Goal: Information Seeking & Learning: Check status

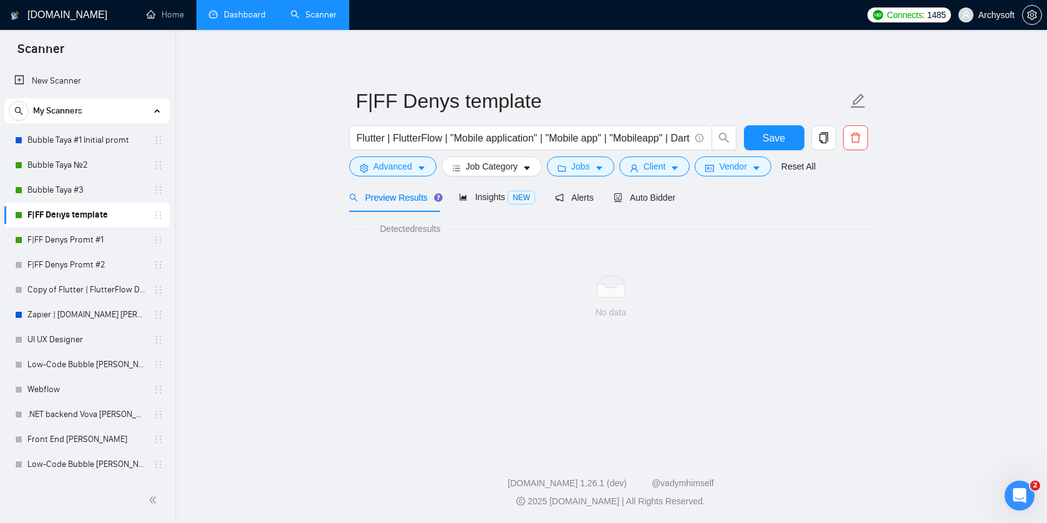
click at [246, 20] on link "Dashboard" at bounding box center [237, 14] width 57 height 11
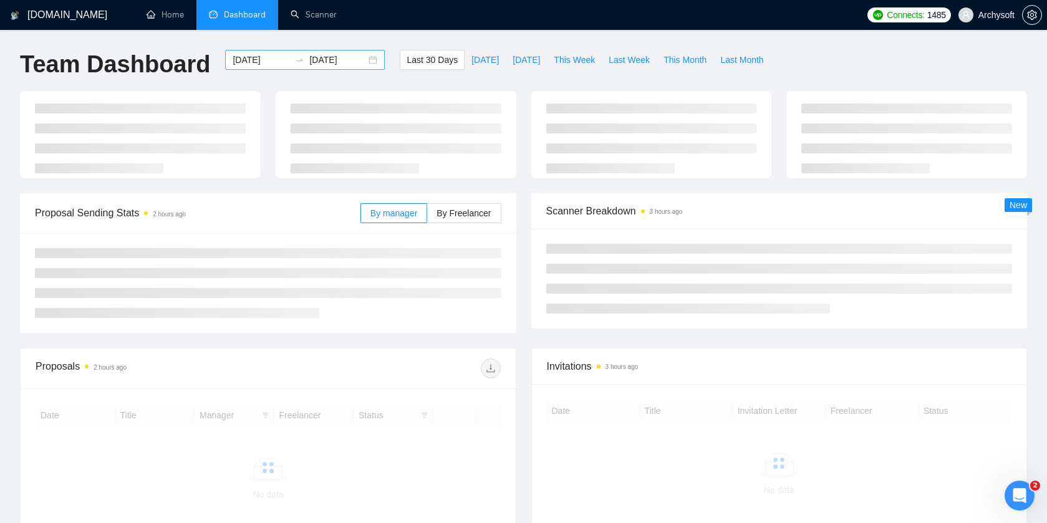
click at [359, 59] on div "2025-09-08 2025-10-08" at bounding box center [305, 60] width 160 height 20
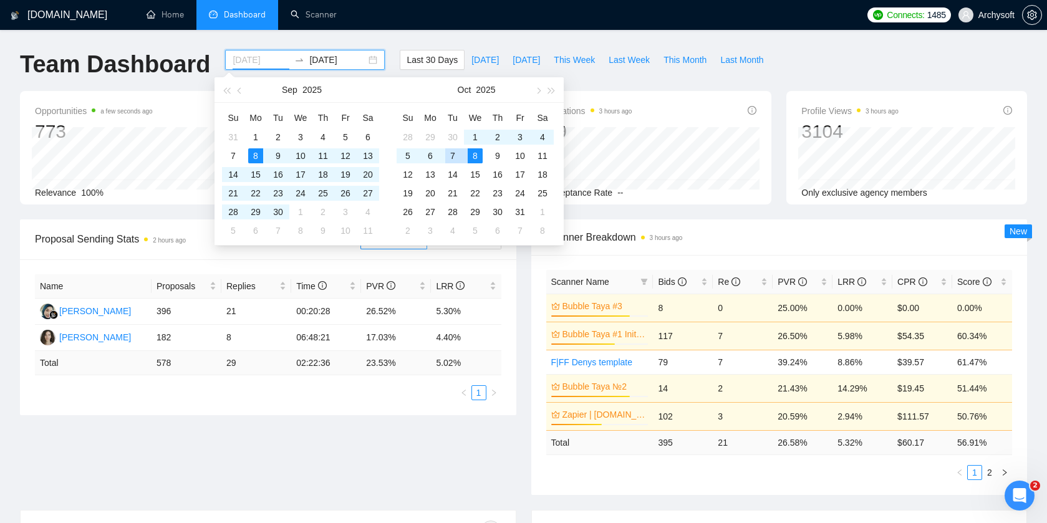
type input "[DATE]"
click at [474, 155] on div "8" at bounding box center [474, 155] width 15 height 15
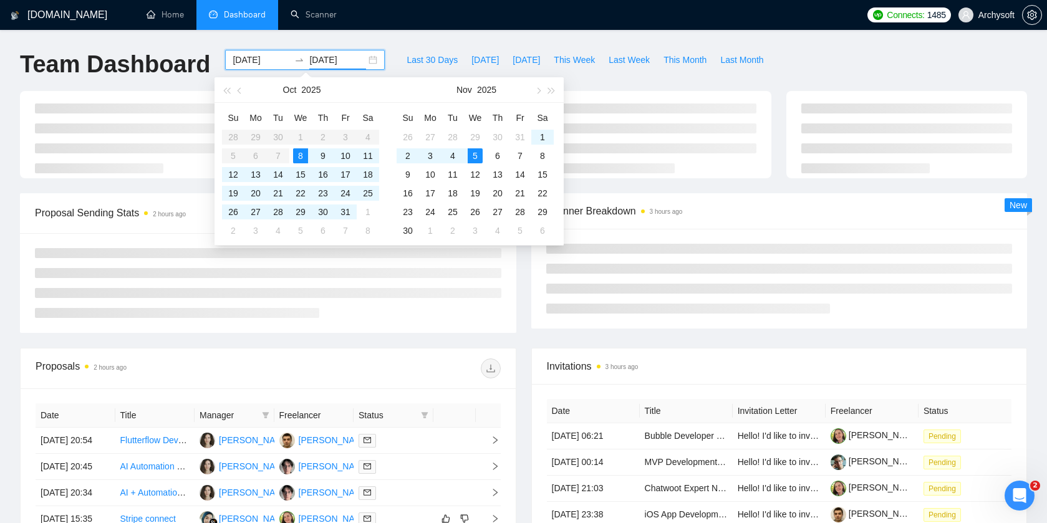
type input "2025-11-05"
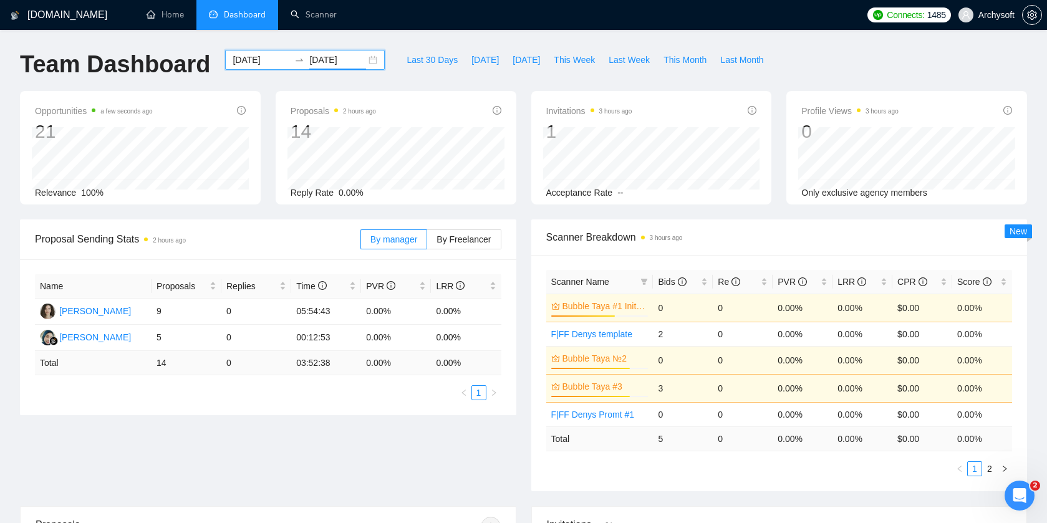
click at [365, 63] on div "2025-10-08 2025-11-05" at bounding box center [305, 60] width 160 height 20
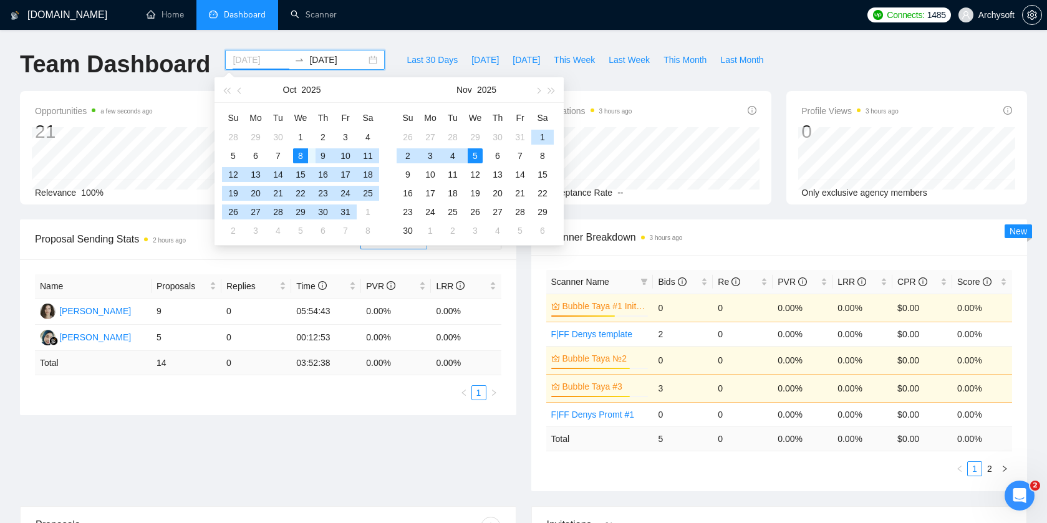
type input "2025-10-08"
click at [301, 150] on div "8" at bounding box center [300, 155] width 15 height 15
click at [301, 157] on div "8" at bounding box center [300, 155] width 15 height 15
type input "2025-10-08"
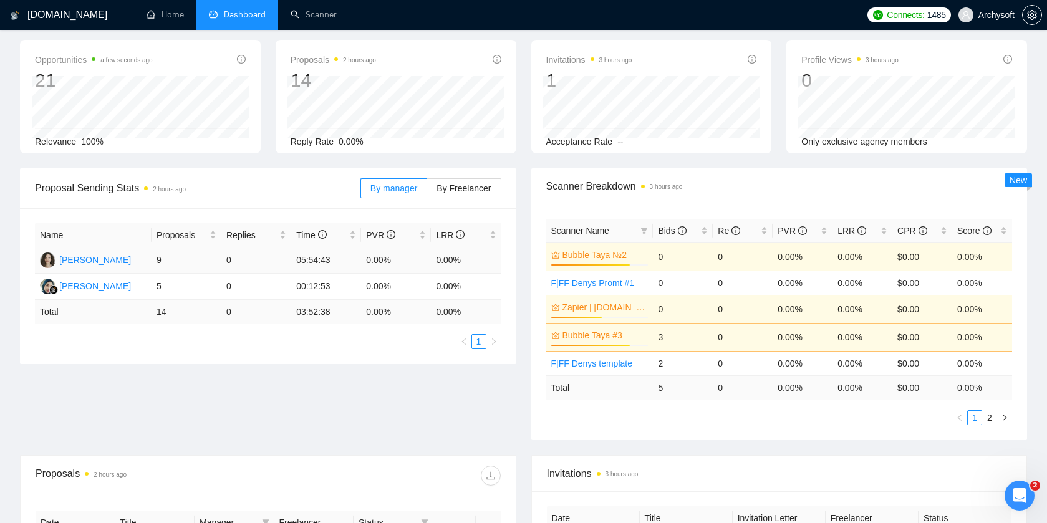
scroll to position [47, 0]
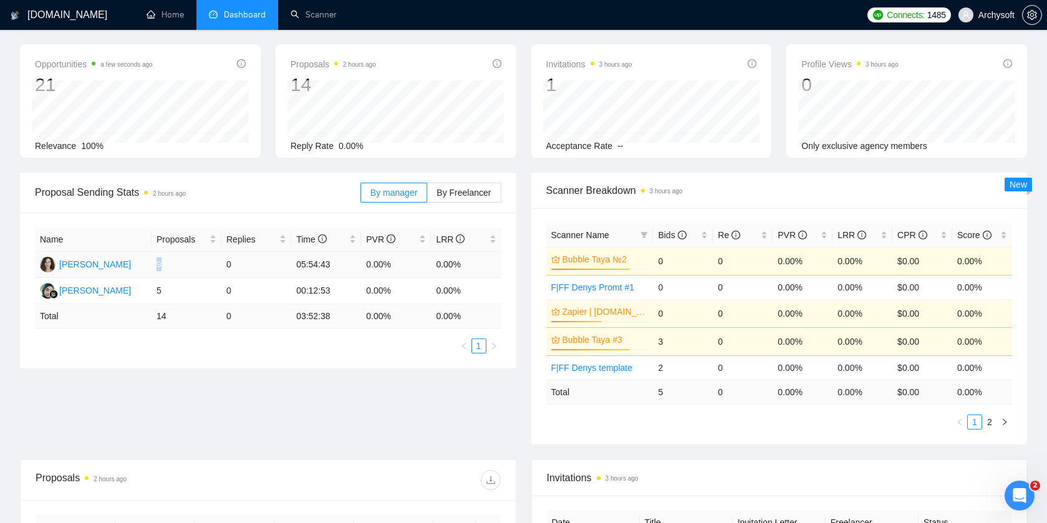
click at [162, 263] on td "9" at bounding box center [186, 265] width 70 height 26
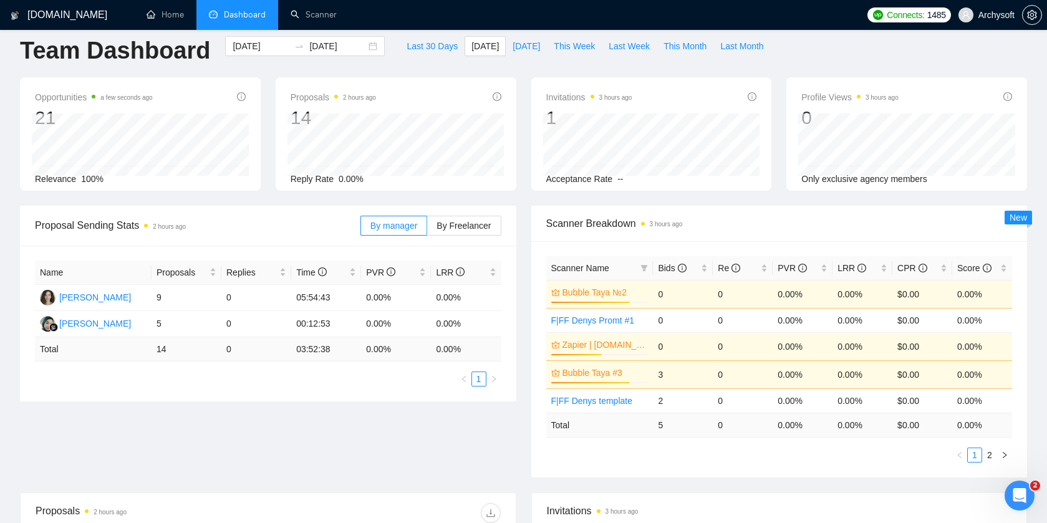
scroll to position [12, 0]
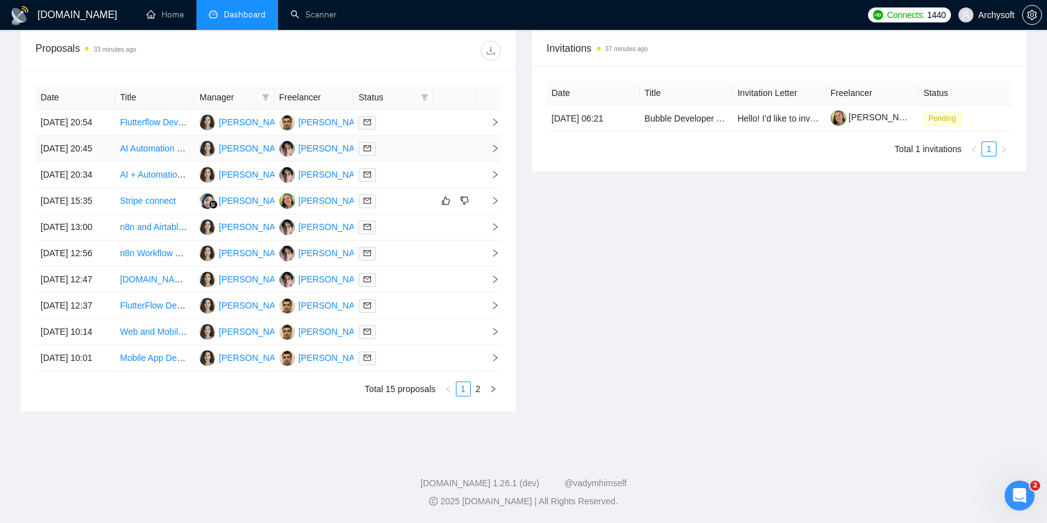
scroll to position [560, 0]
click at [477, 396] on link "2" at bounding box center [478, 389] width 14 height 14
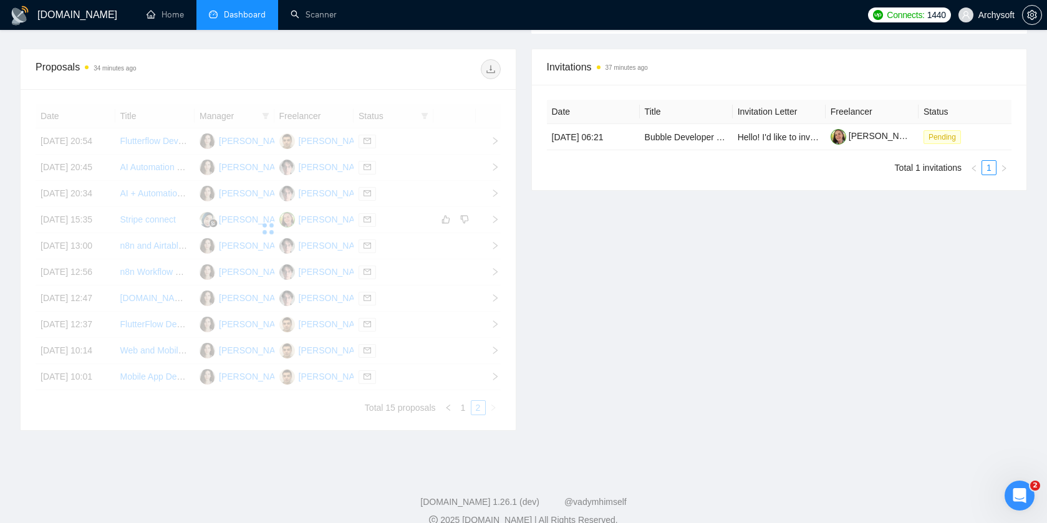
scroll to position [405, 0]
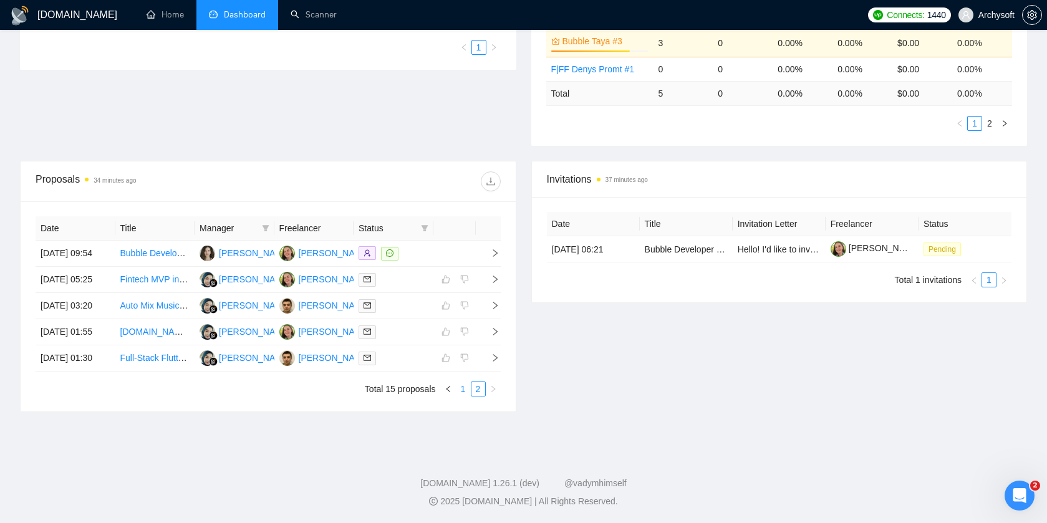
click at [466, 394] on link "1" at bounding box center [463, 389] width 14 height 14
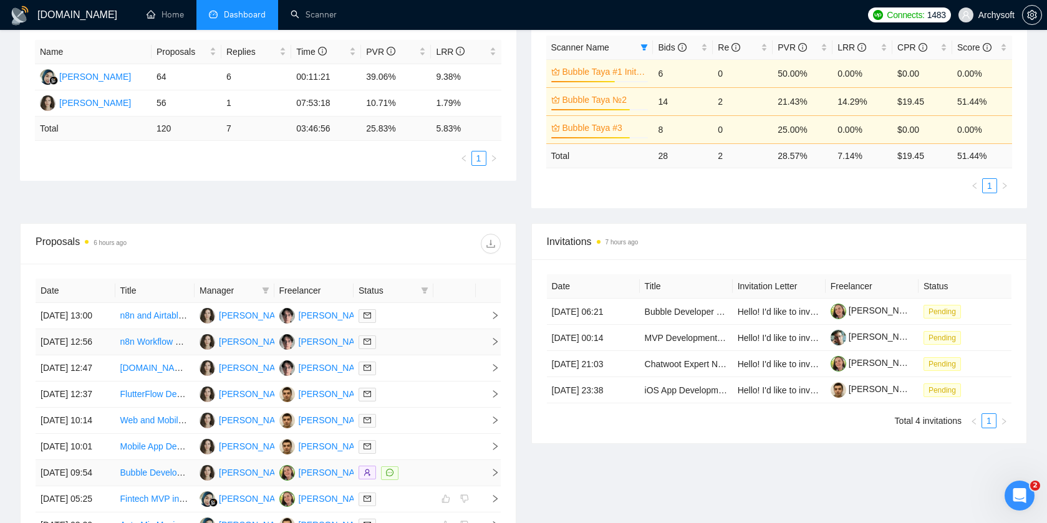
scroll to position [546, 0]
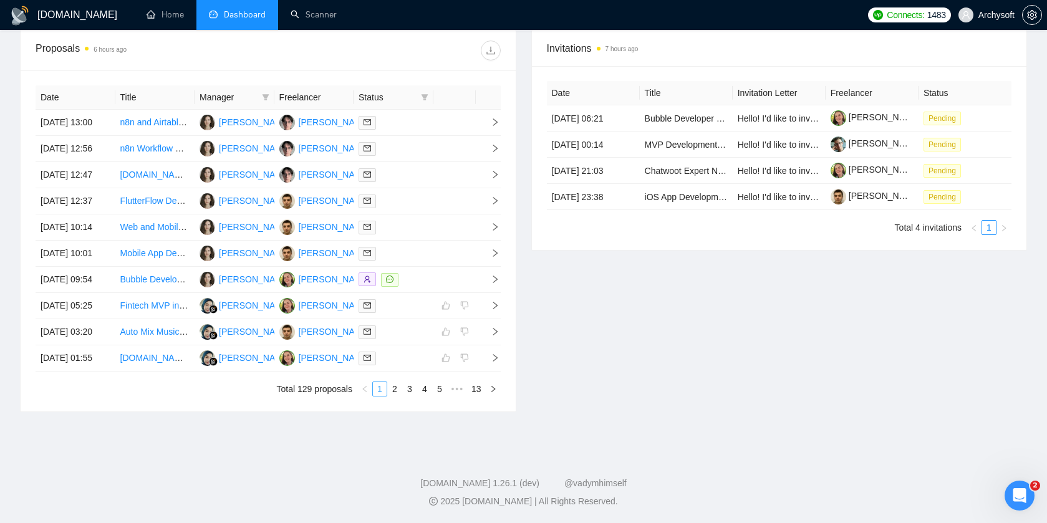
click at [380, 391] on link "1" at bounding box center [380, 389] width 14 height 14
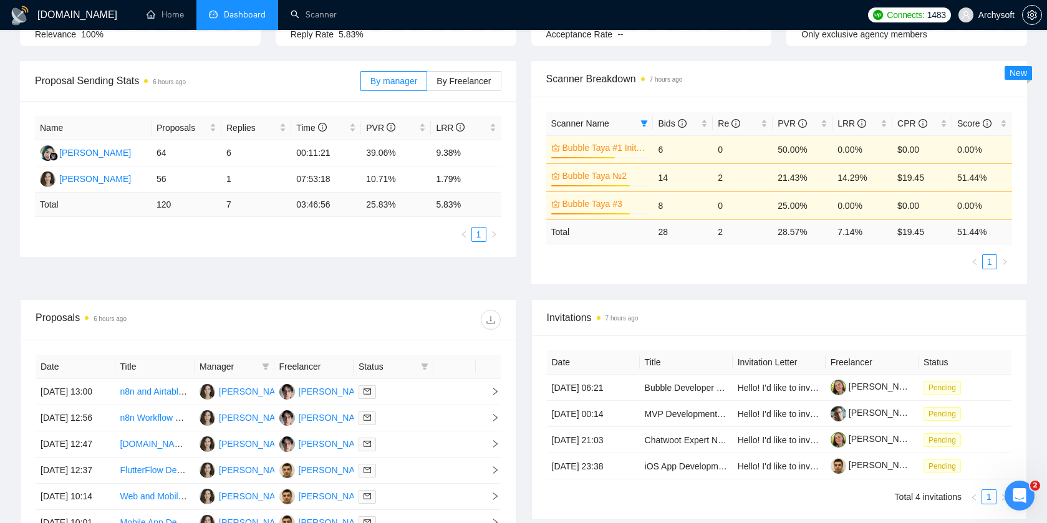
scroll to position [36, 0]
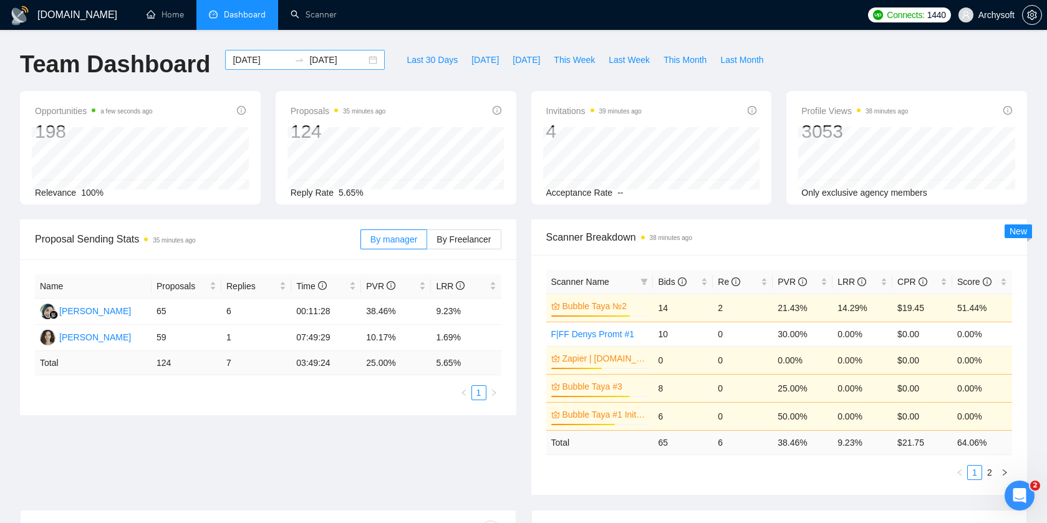
click at [363, 59] on div "2025-10-01 2025-10-08" at bounding box center [305, 60] width 160 height 20
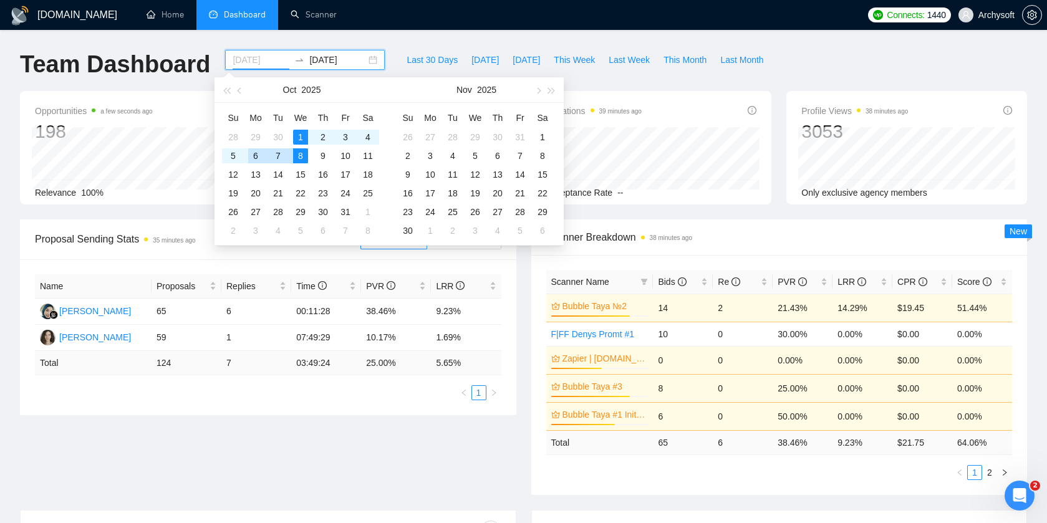
type input "[DATE]"
click at [297, 151] on div "8" at bounding box center [300, 155] width 15 height 15
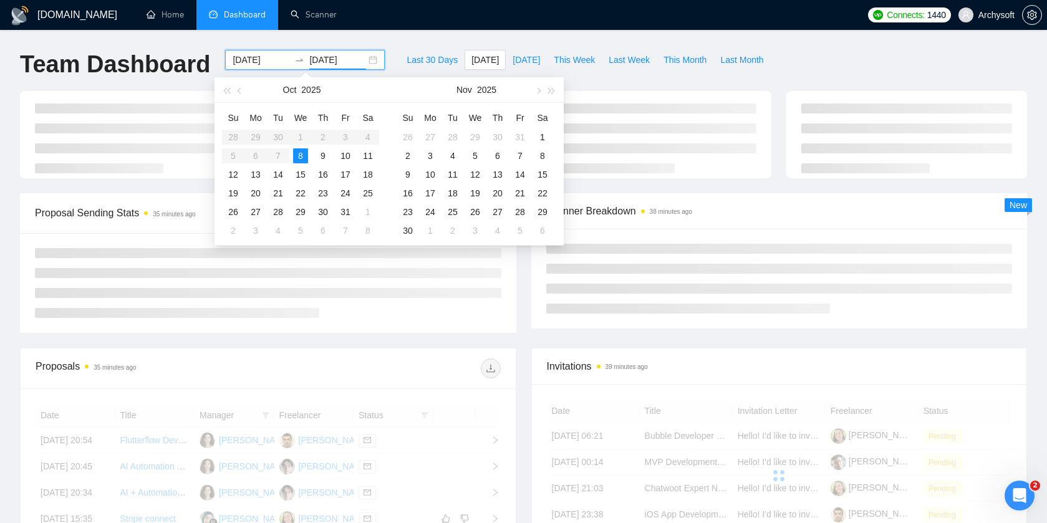
click at [301, 155] on div "8" at bounding box center [300, 155] width 15 height 15
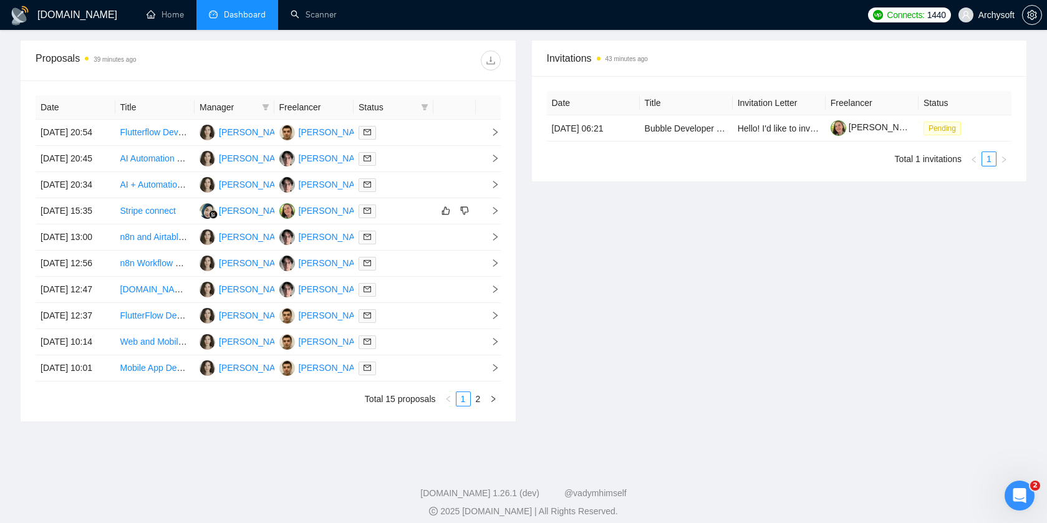
scroll to position [480, 0]
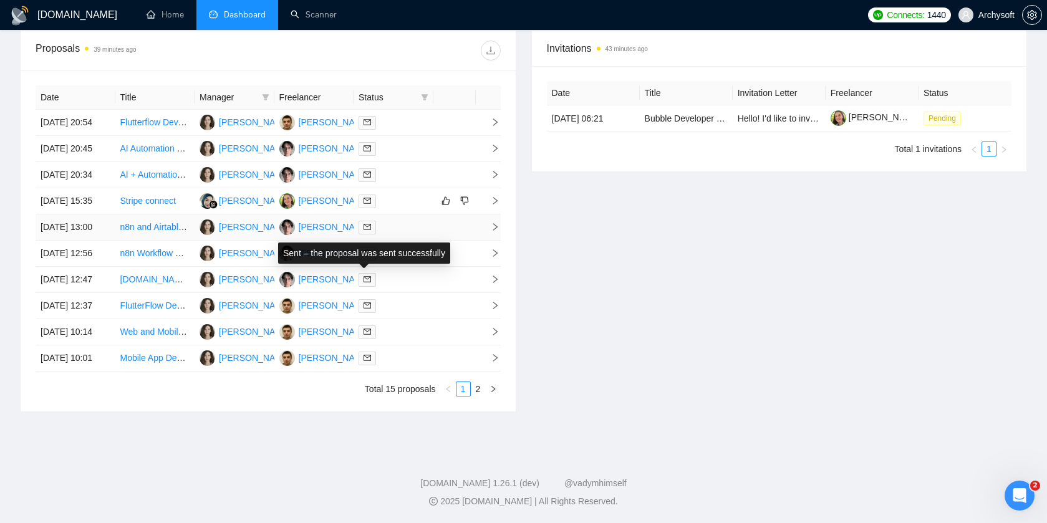
click at [396, 248] on div "Sent – the proposal was sent successfully" at bounding box center [364, 252] width 172 height 21
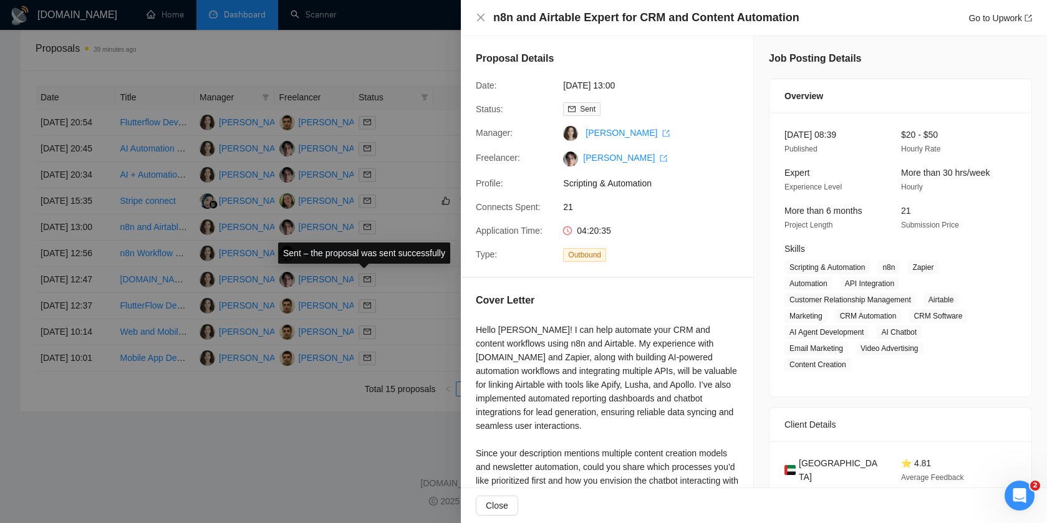
click at [395, 217] on div at bounding box center [523, 261] width 1047 height 523
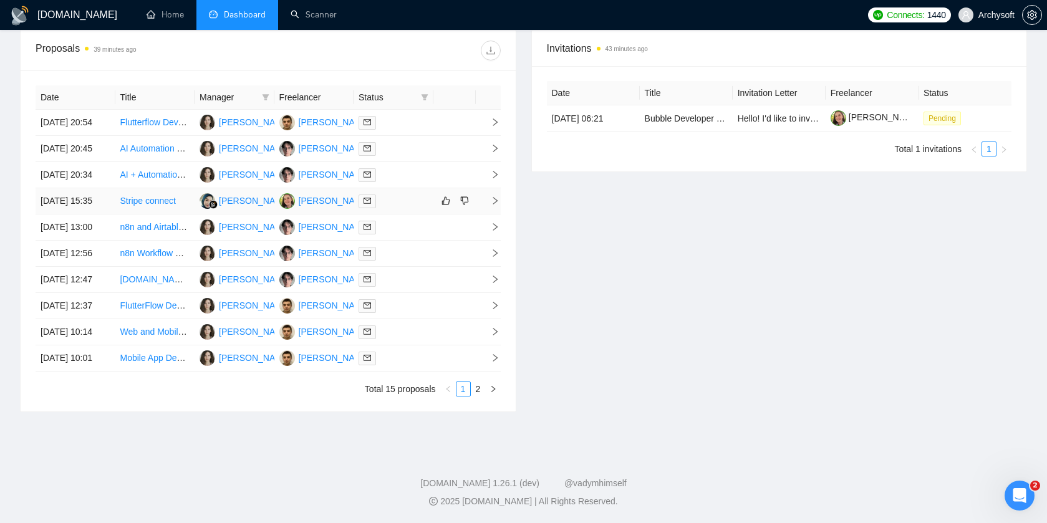
click at [399, 214] on td at bounding box center [393, 201] width 80 height 26
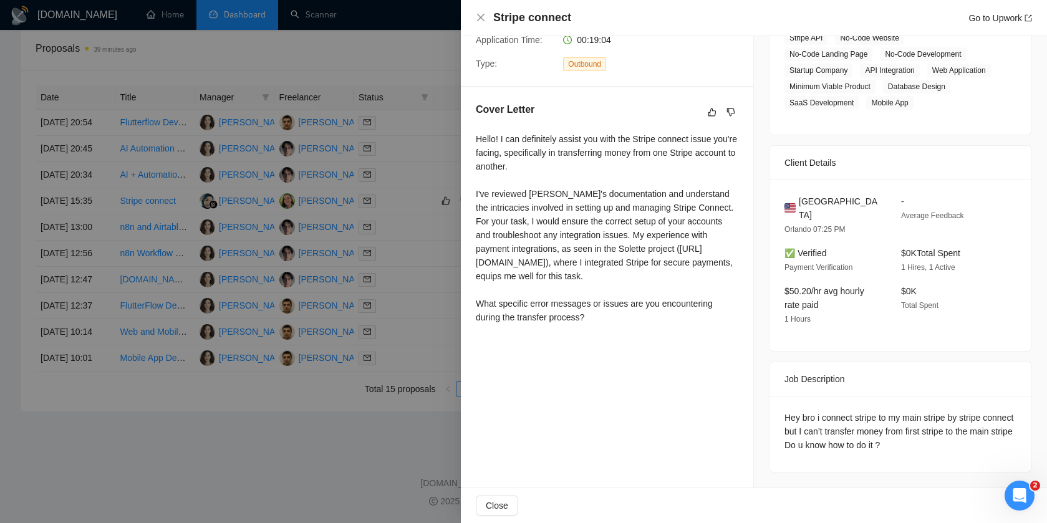
scroll to position [0, 0]
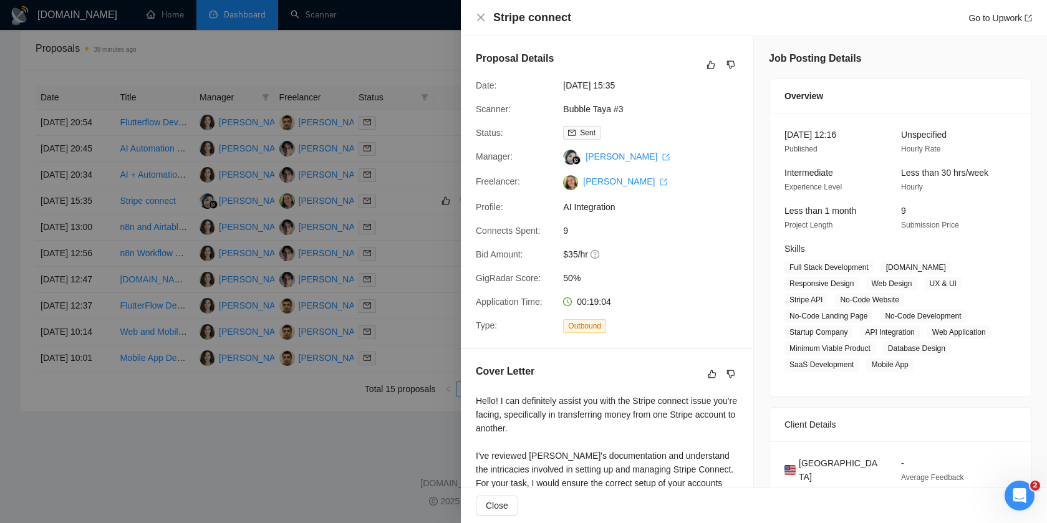
click at [388, 302] on div at bounding box center [523, 261] width 1047 height 523
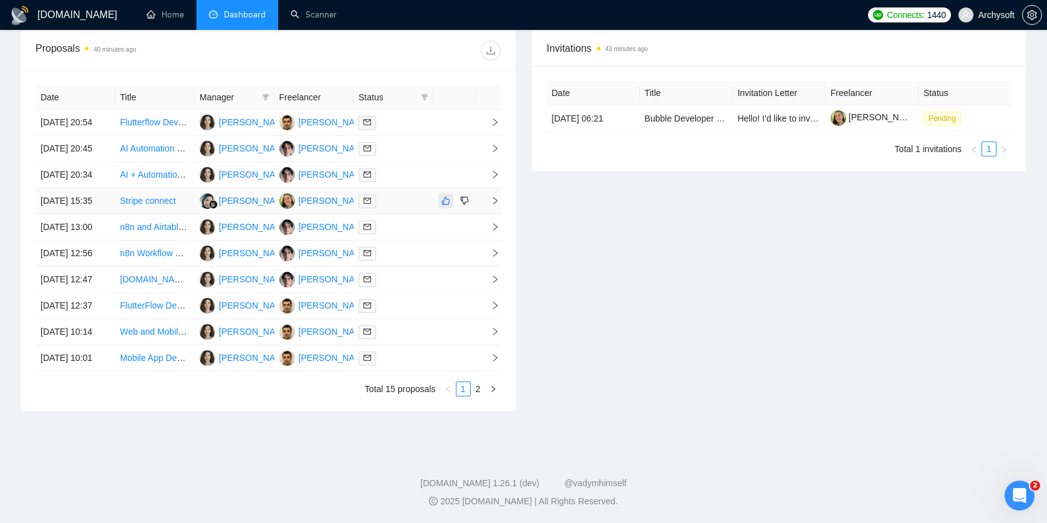
click at [449, 206] on icon "like" at bounding box center [445, 201] width 9 height 10
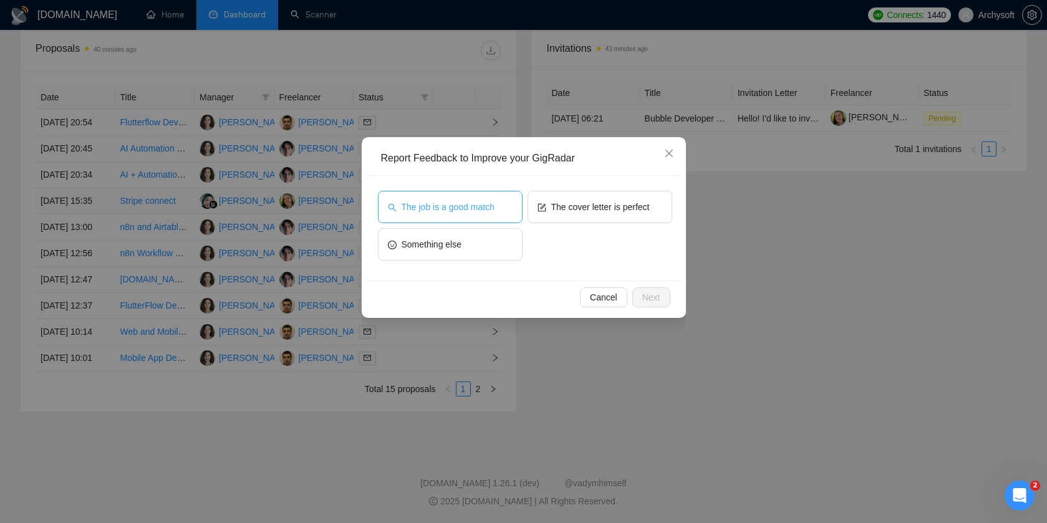
click at [494, 212] on span "The job is a good match" at bounding box center [447, 207] width 93 height 14
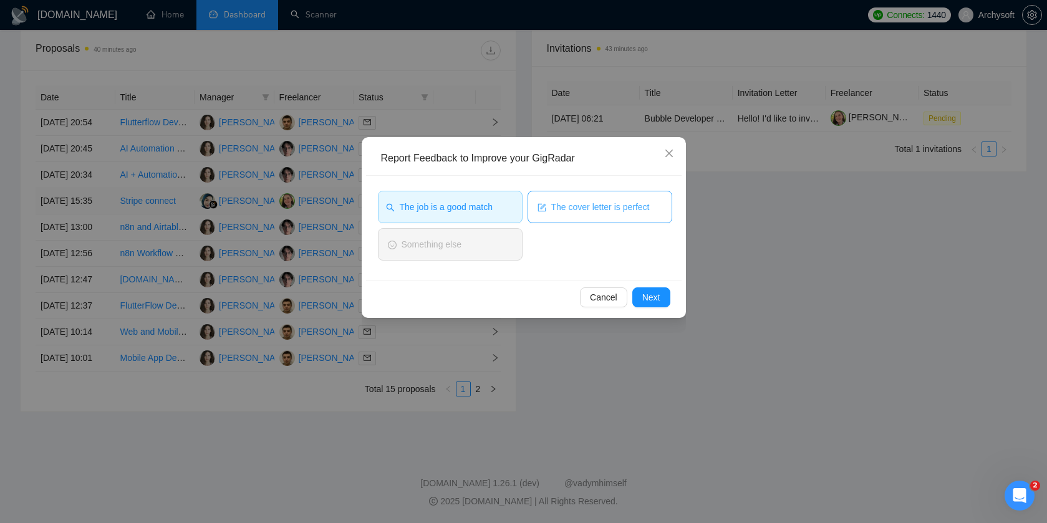
click at [560, 212] on span "The cover letter is perfect" at bounding box center [600, 207] width 98 height 14
click at [659, 302] on span "Next" at bounding box center [651, 297] width 18 height 14
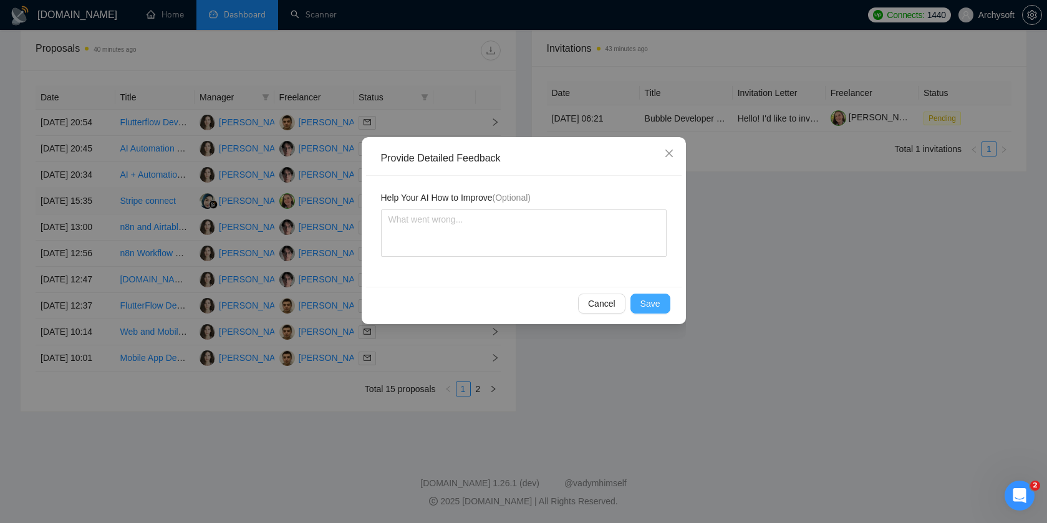
click at [645, 299] on span "Save" at bounding box center [650, 304] width 20 height 14
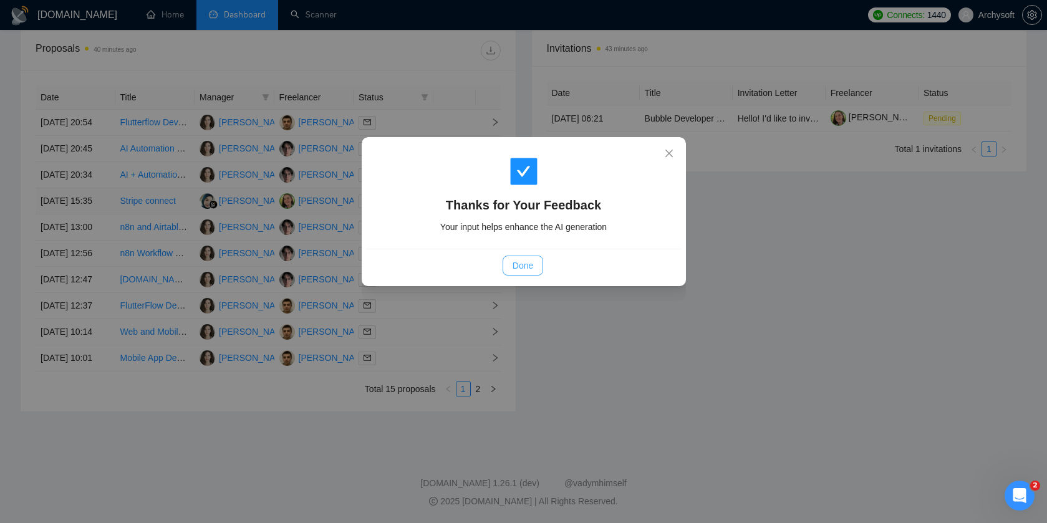
click at [530, 269] on span "Done" at bounding box center [522, 266] width 21 height 14
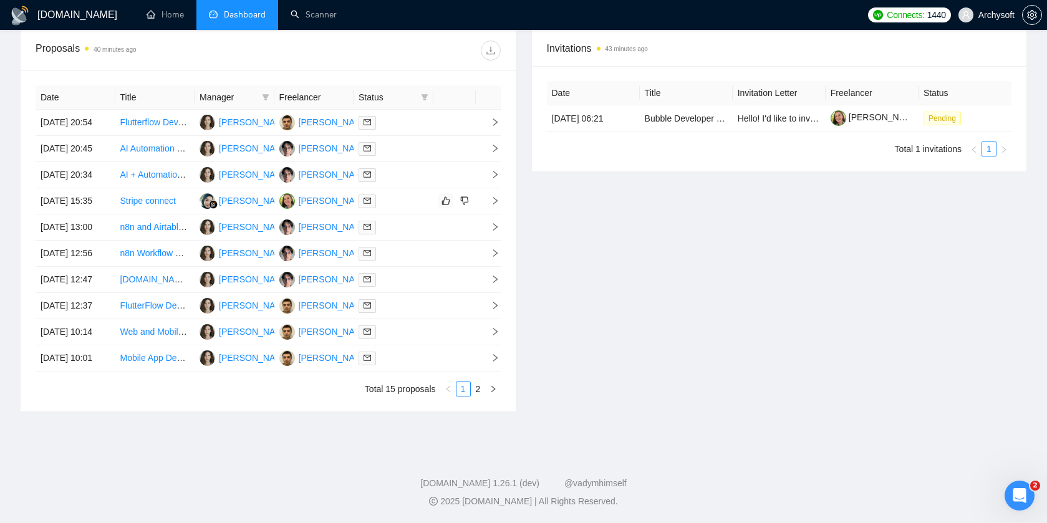
scroll to position [595, 0]
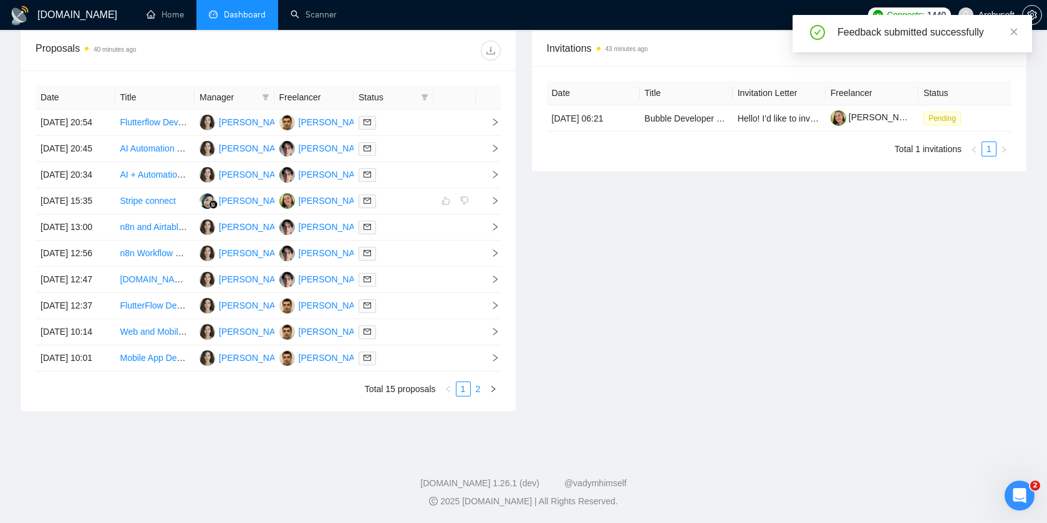
click at [476, 391] on link "2" at bounding box center [478, 389] width 14 height 14
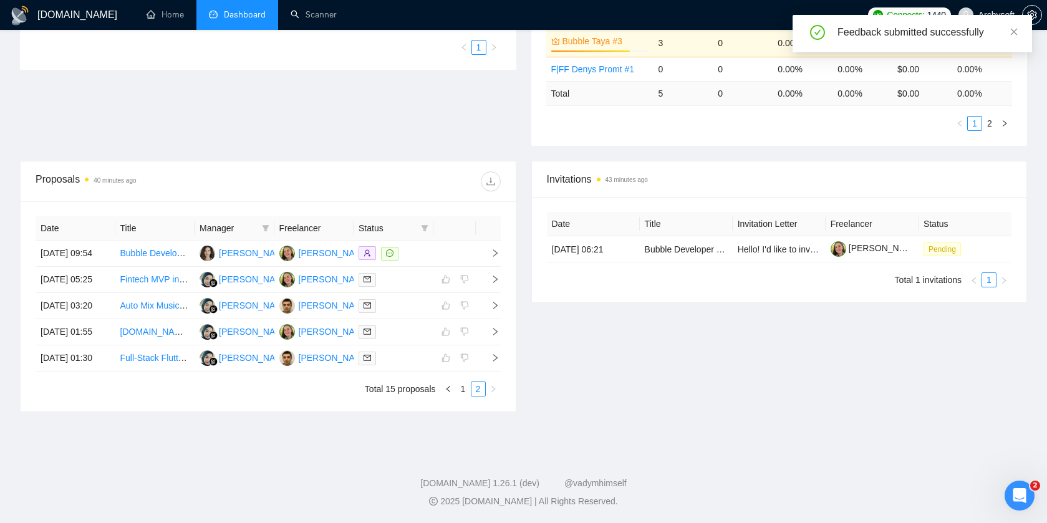
scroll to position [403, 0]
click at [466, 390] on link "1" at bounding box center [463, 389] width 14 height 14
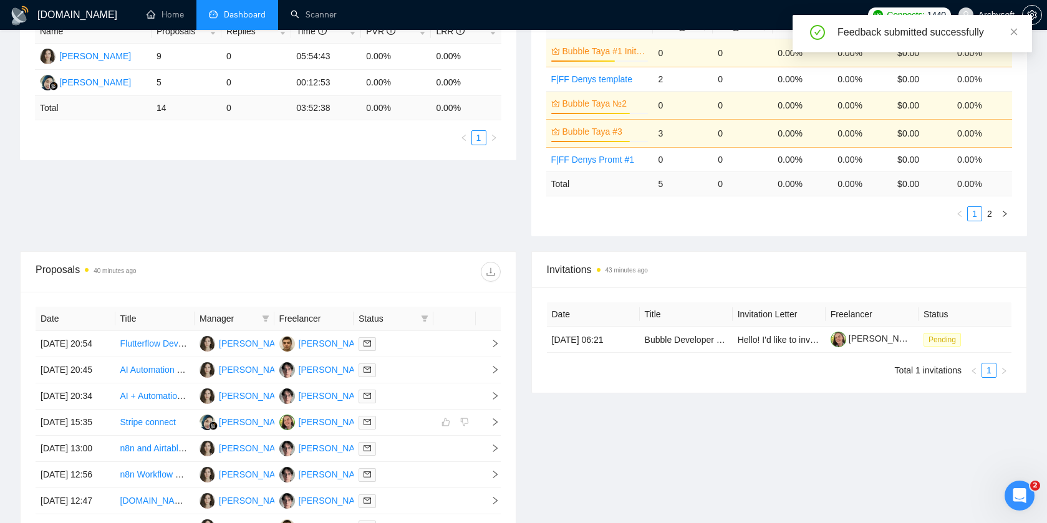
scroll to position [0, 0]
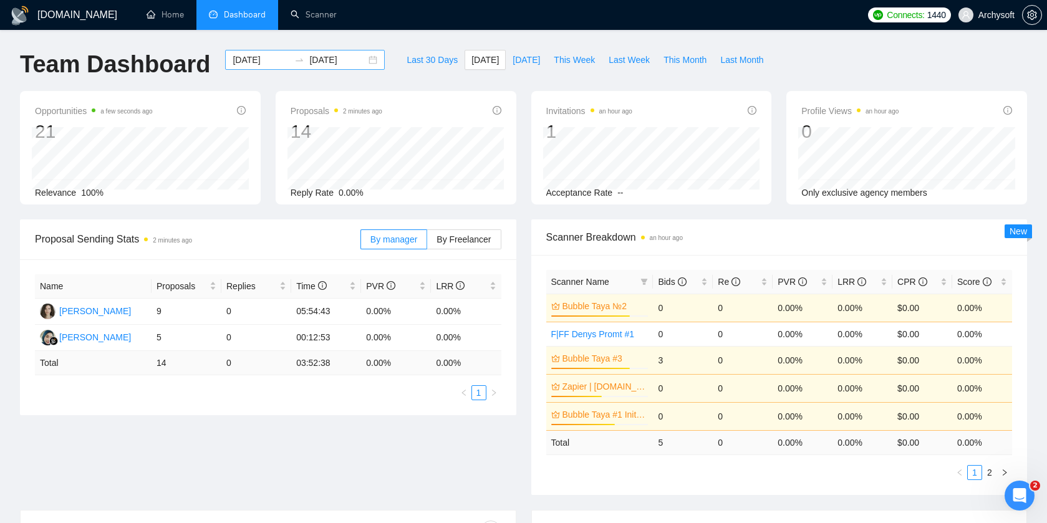
click at [362, 59] on div "[DATE] [DATE]" at bounding box center [305, 60] width 160 height 20
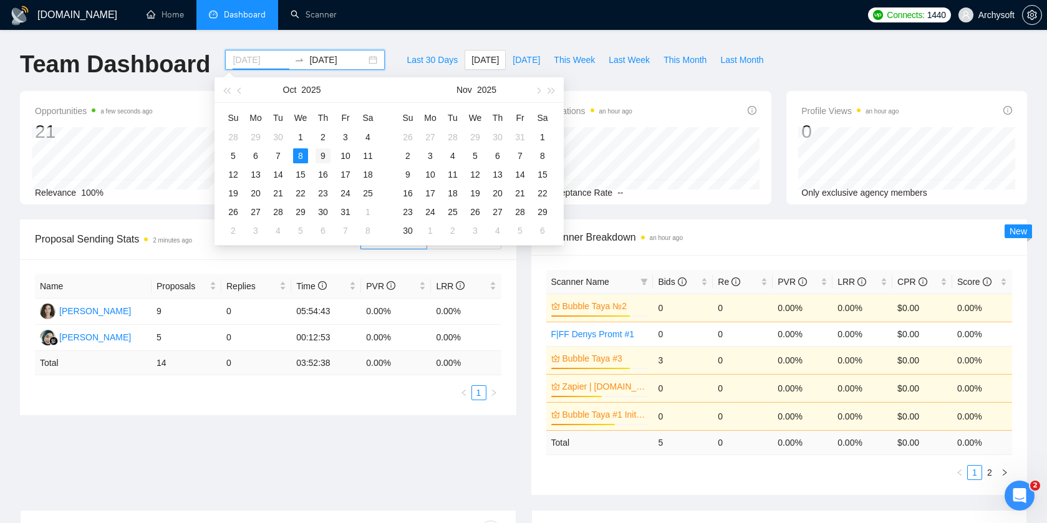
type input "[DATE]"
click at [325, 158] on div "9" at bounding box center [322, 155] width 15 height 15
click at [298, 158] on table "Su Mo Tu We Th Fr Sa 28 29 30 1 2 3 4 5 6 7 8 9 10 11 12 13 14 15 16 17 18 19 2…" at bounding box center [300, 174] width 157 height 132
click at [243, 62] on input "2025-10-09" at bounding box center [260, 60] width 57 height 14
type input "2025-10-08"
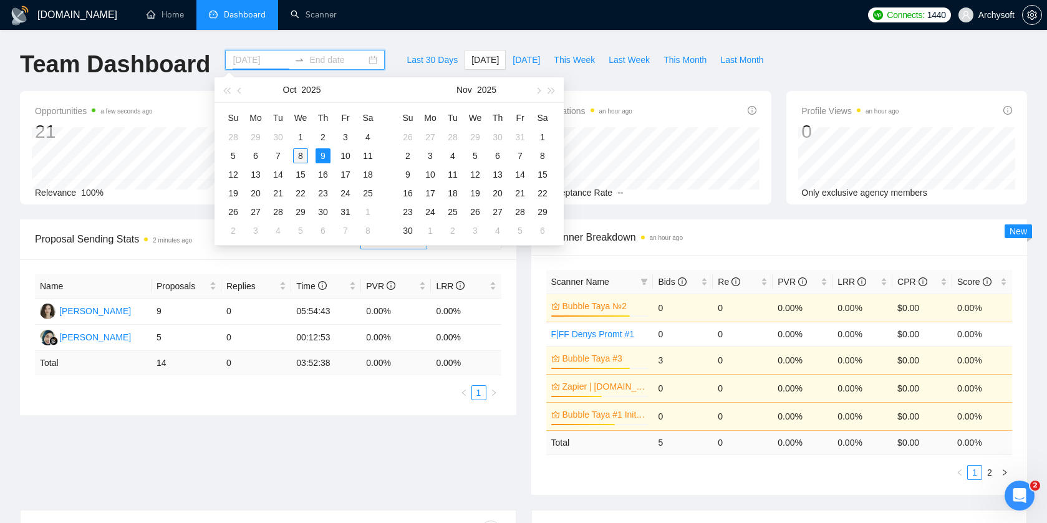
click at [301, 155] on div "8" at bounding box center [300, 155] width 15 height 15
type input "2025-10-09"
click at [320, 155] on div "9" at bounding box center [322, 155] width 15 height 15
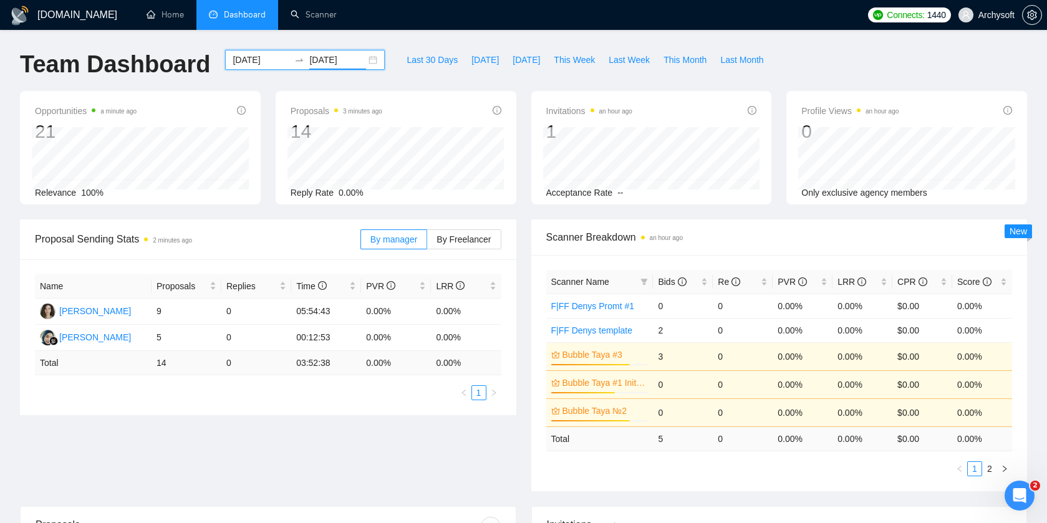
click at [363, 60] on div "2025-10-08 2025-10-09" at bounding box center [305, 60] width 160 height 20
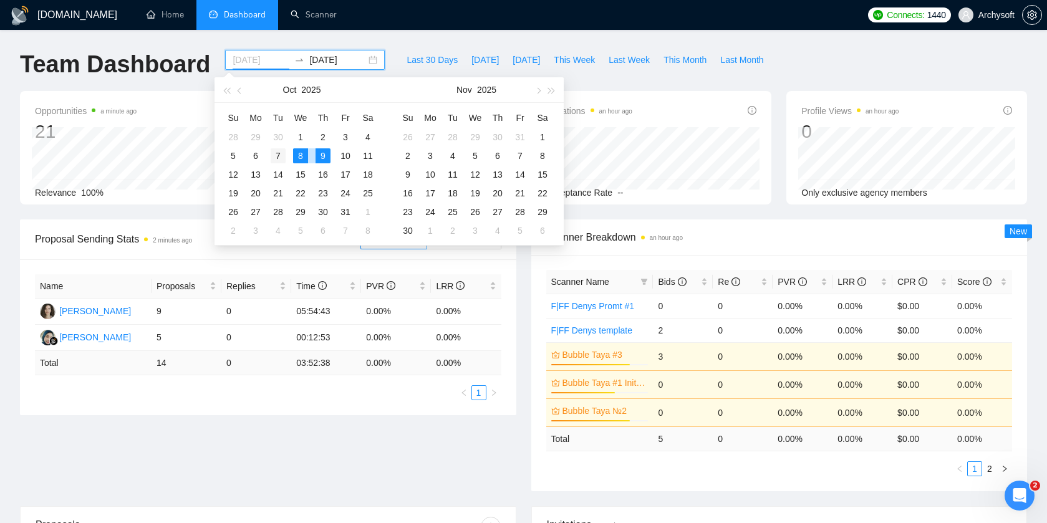
type input "2025-10-07"
click at [280, 153] on div "7" at bounding box center [278, 155] width 15 height 15
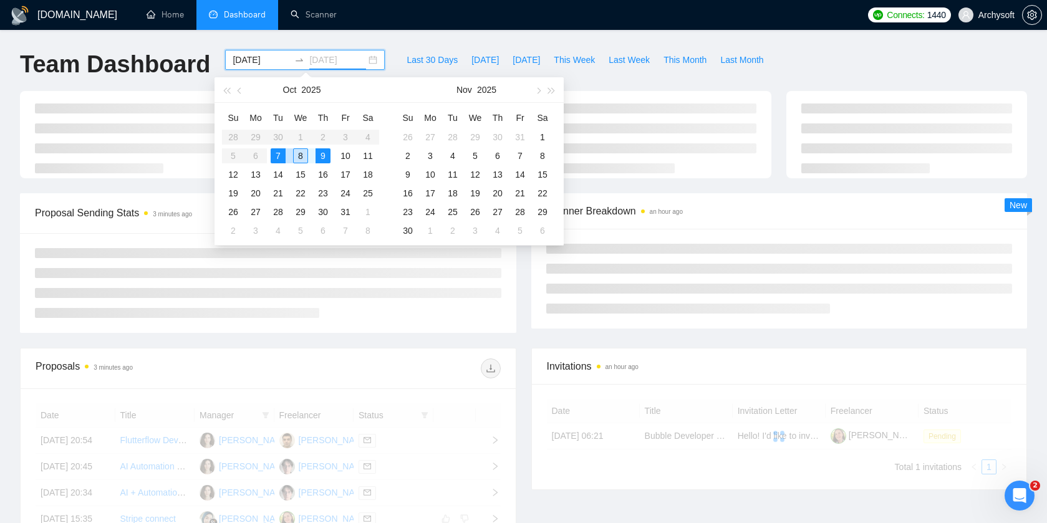
type input "2025-10-07"
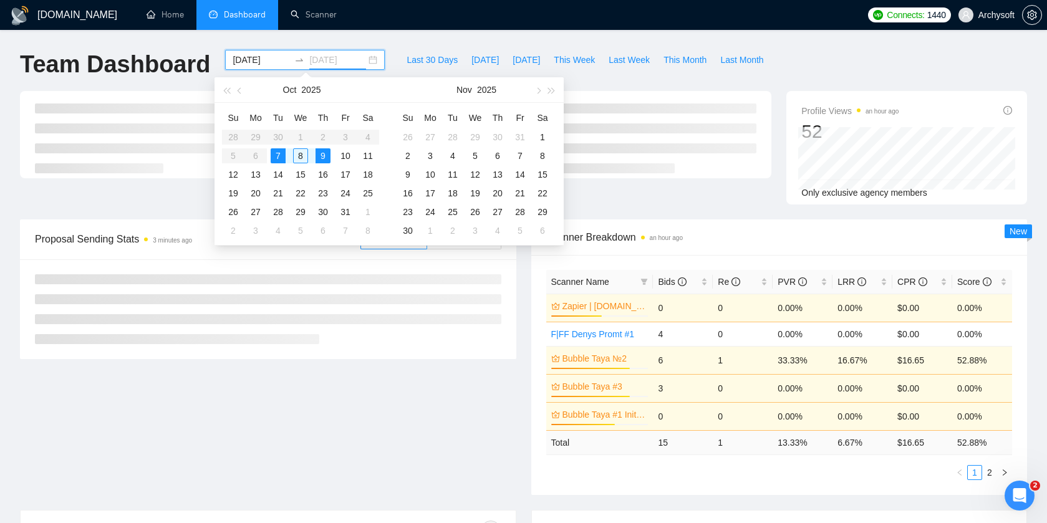
click at [276, 153] on div "7" at bounding box center [278, 155] width 15 height 15
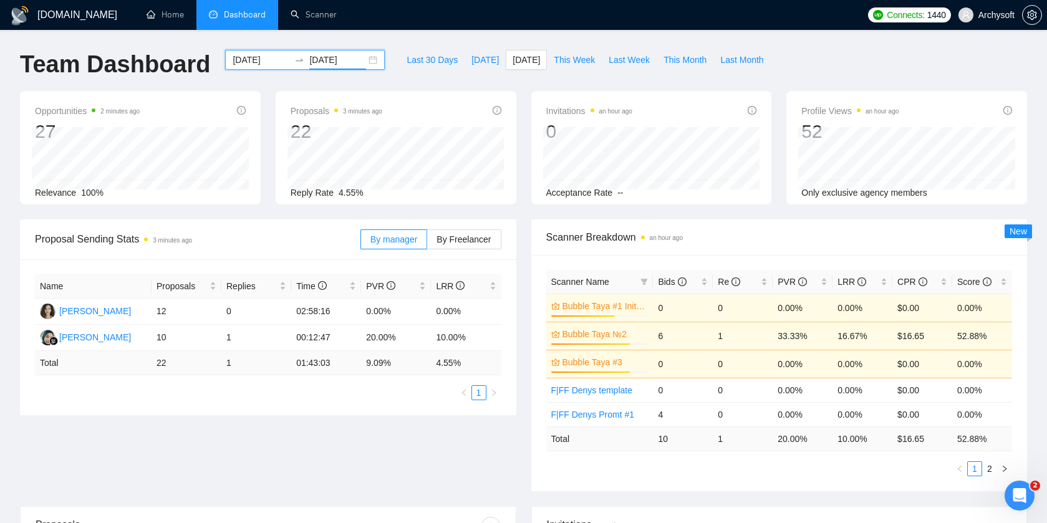
click at [367, 53] on div "2025-10-07 2025-10-07" at bounding box center [305, 60] width 160 height 20
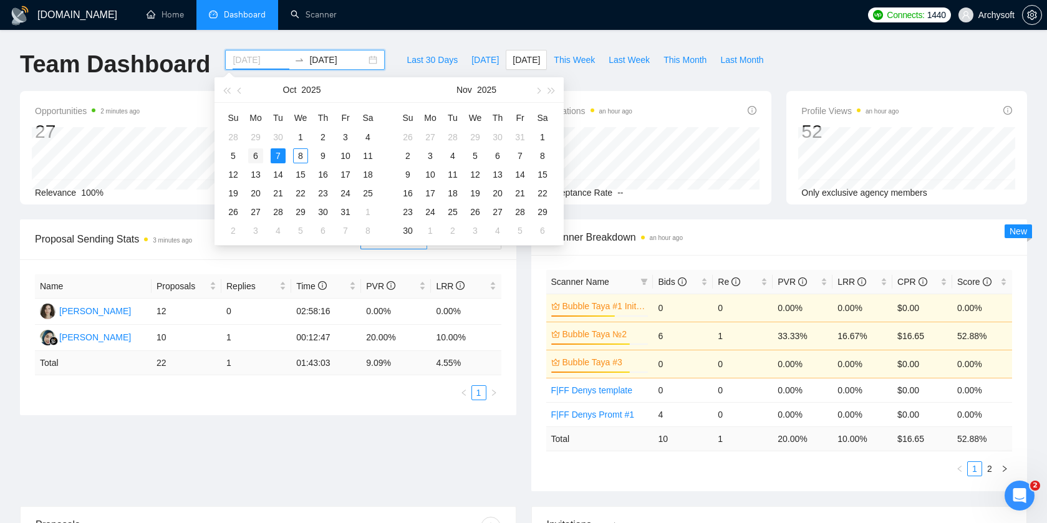
type input "2025-10-06"
click at [262, 150] on div "6" at bounding box center [255, 155] width 15 height 15
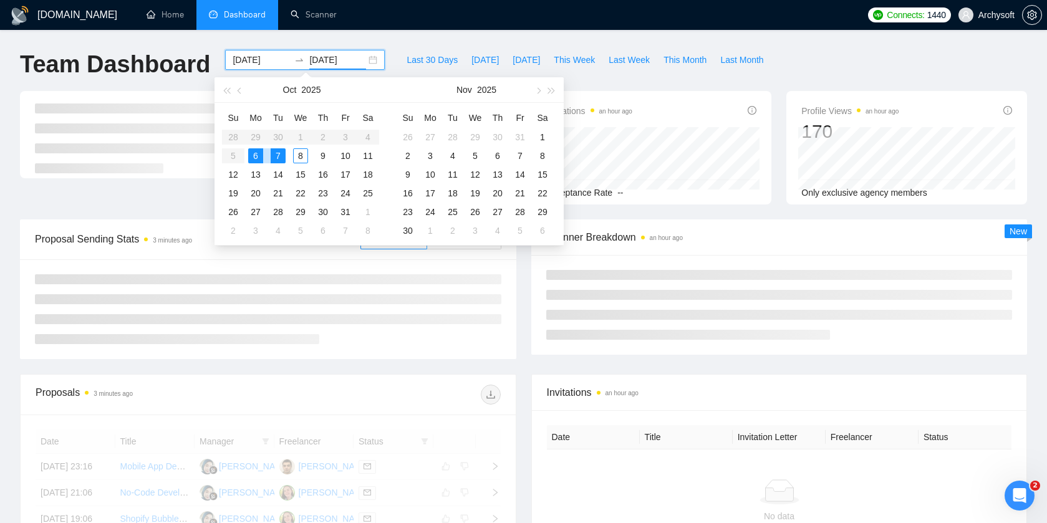
click at [259, 154] on div "6" at bounding box center [255, 155] width 15 height 15
type input "2025-10-06"
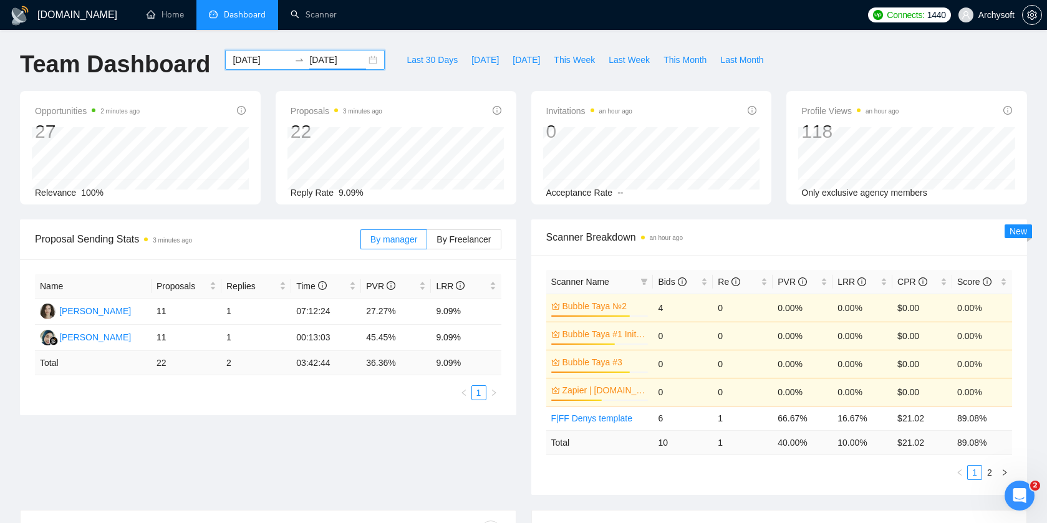
click at [362, 61] on div "2025-10-06 2025-10-06" at bounding box center [305, 60] width 160 height 20
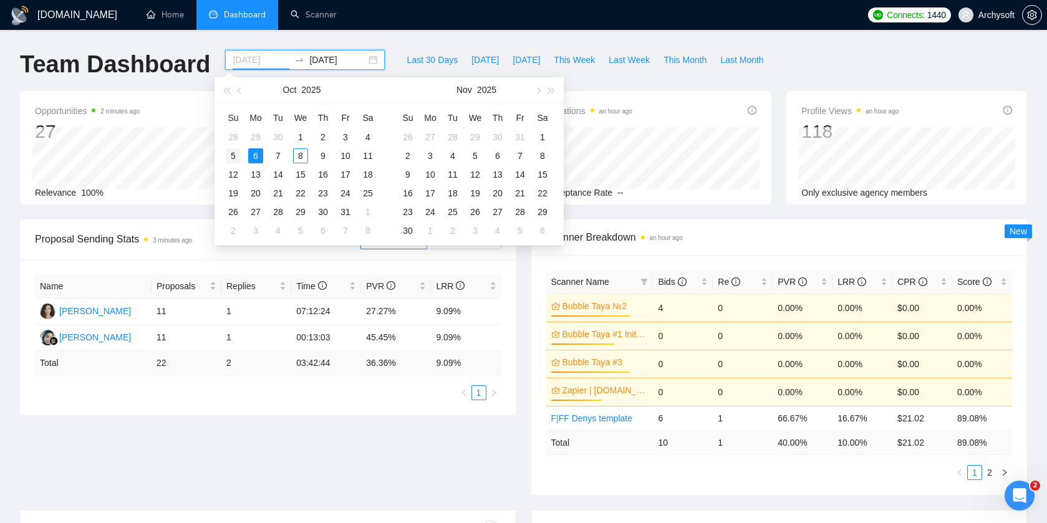
type input "2025-10-05"
click at [232, 156] on div "5" at bounding box center [233, 155] width 15 height 15
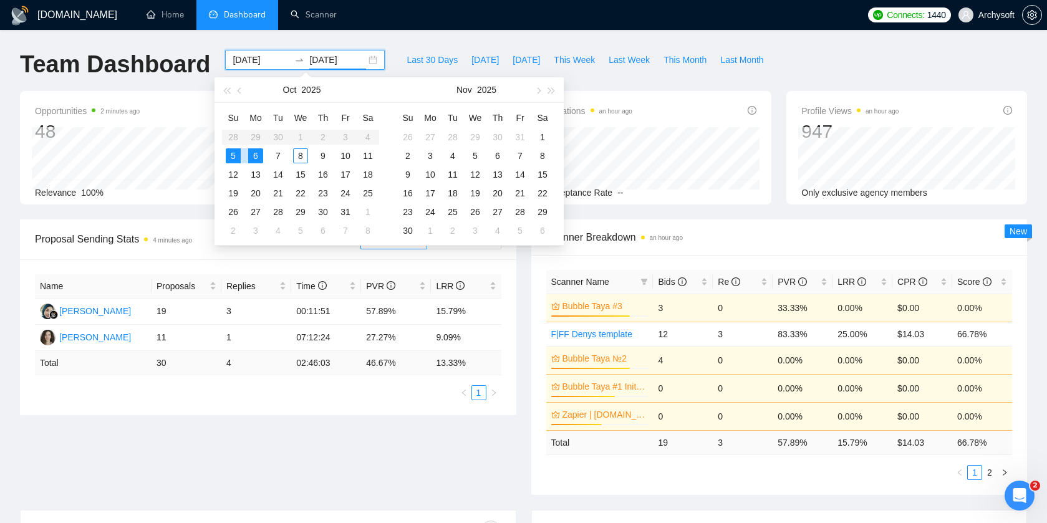
click at [232, 156] on div "5" at bounding box center [233, 155] width 15 height 15
type input "2025-10-05"
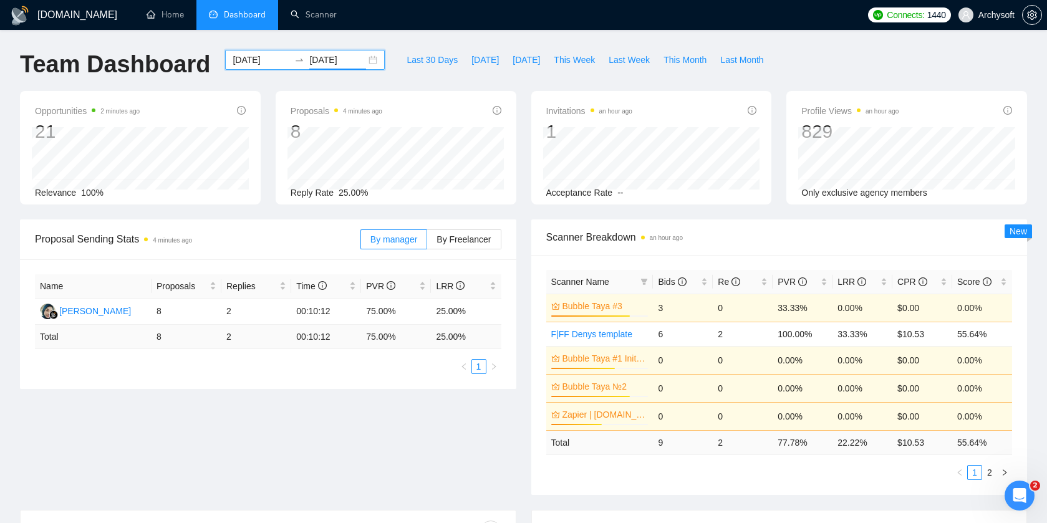
click at [363, 61] on div "2025-10-05 2025-10-05" at bounding box center [305, 60] width 160 height 20
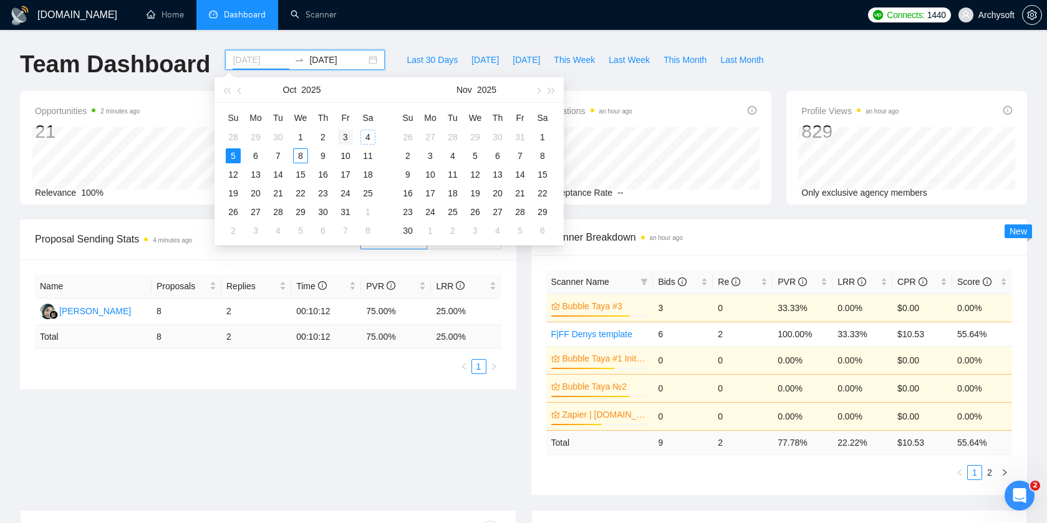
type input "[DATE]"
click at [341, 134] on div "3" at bounding box center [345, 137] width 15 height 15
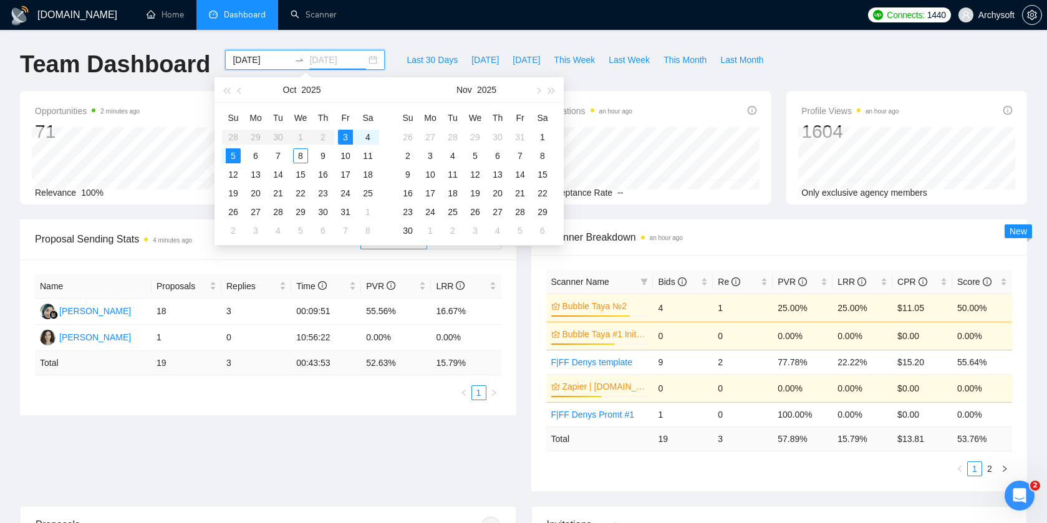
type input "[DATE]"
click at [340, 135] on div "3" at bounding box center [345, 137] width 15 height 15
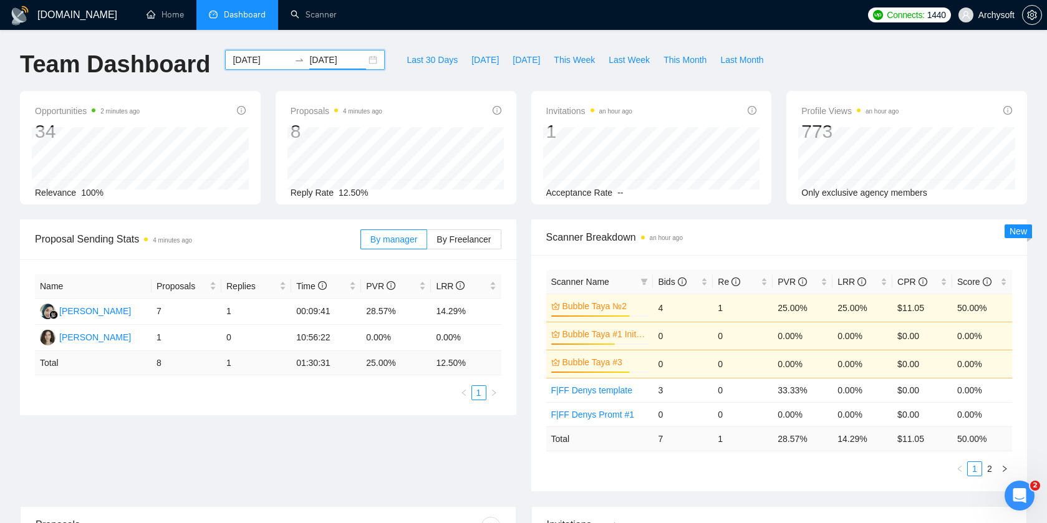
click at [362, 63] on div "2025-10-03 2025-10-03" at bounding box center [305, 60] width 160 height 20
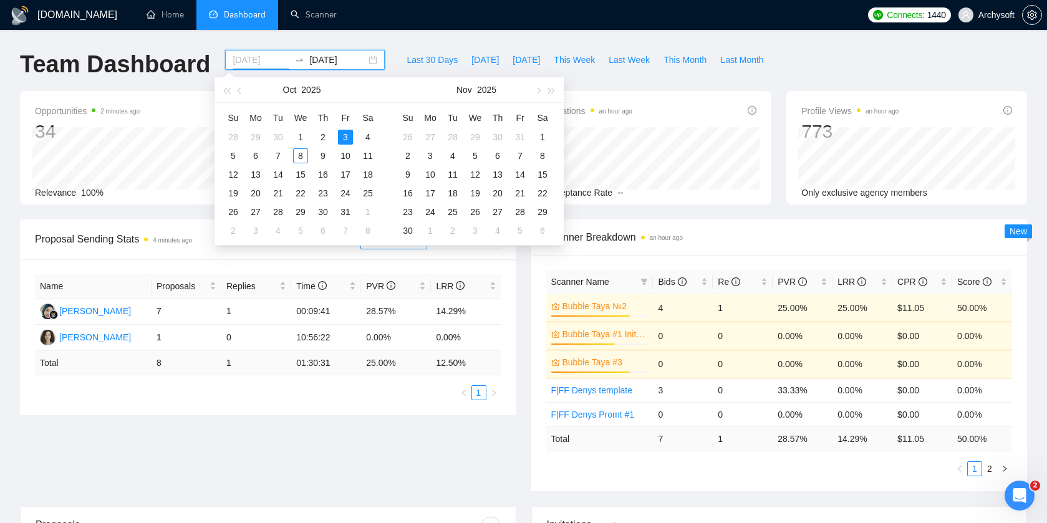
type input "[DATE]"
click at [237, 410] on div "Name Proposals Replies Time PVR LRR Nesya Aurellya 7 1 00:09:41 28.57% 14.29% A…" at bounding box center [268, 337] width 496 height 156
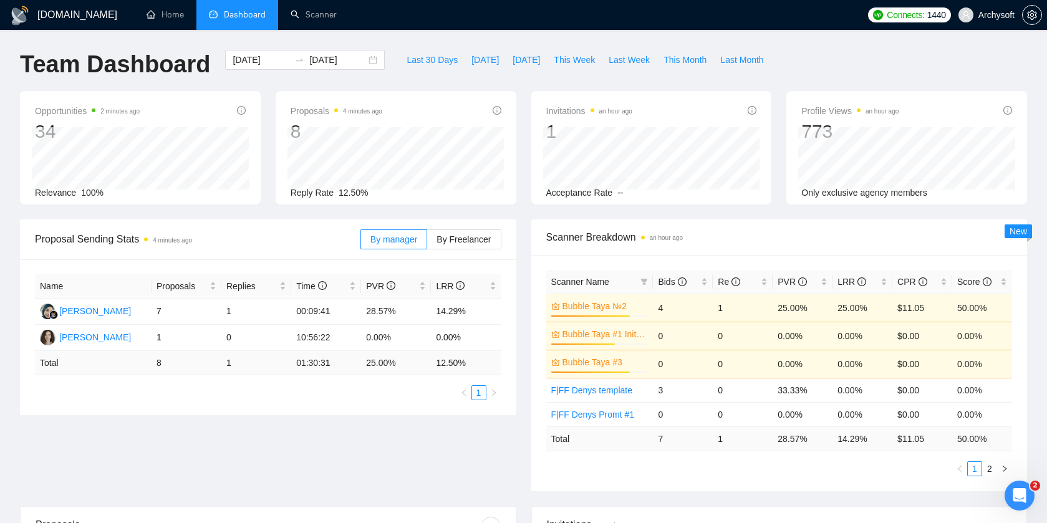
click at [237, 21] on li "Dashboard" at bounding box center [237, 15] width 82 height 30
